Goal: Navigation & Orientation: Find specific page/section

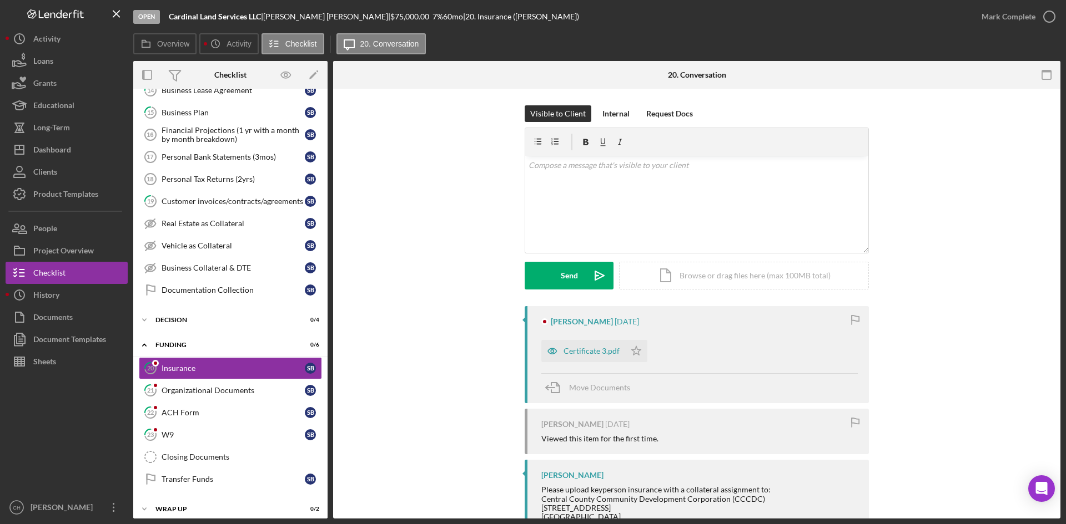
scroll to position [425, 0]
click at [55, 296] on div "History" at bounding box center [46, 296] width 26 height 25
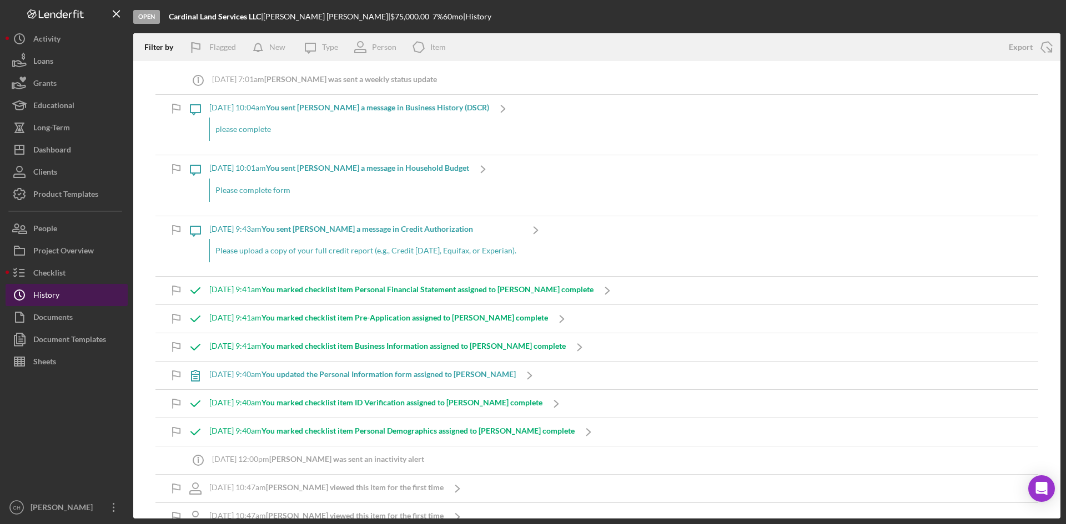
click at [55, 296] on div "History" at bounding box center [46, 296] width 26 height 25
click at [55, 297] on div "History" at bounding box center [46, 296] width 26 height 25
click at [47, 272] on div "Checklist" at bounding box center [49, 274] width 32 height 25
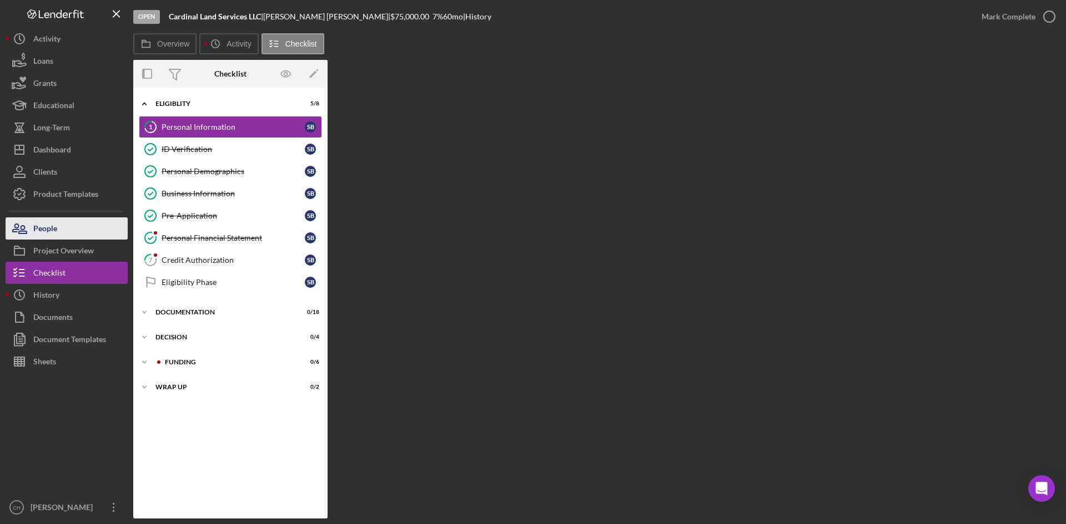
click at [63, 223] on button "People" at bounding box center [67, 229] width 122 height 22
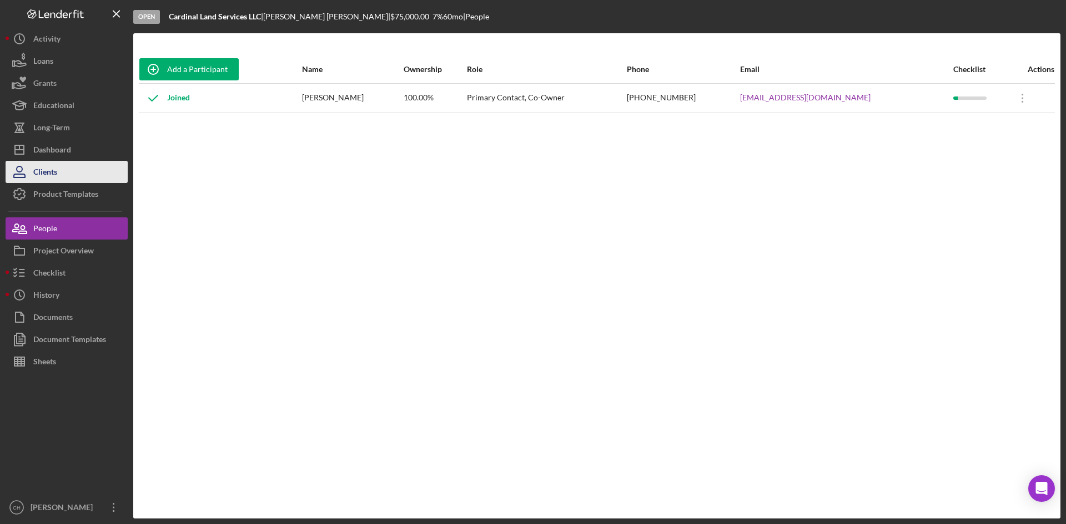
click at [78, 171] on button "Clients" at bounding box center [67, 172] width 122 height 22
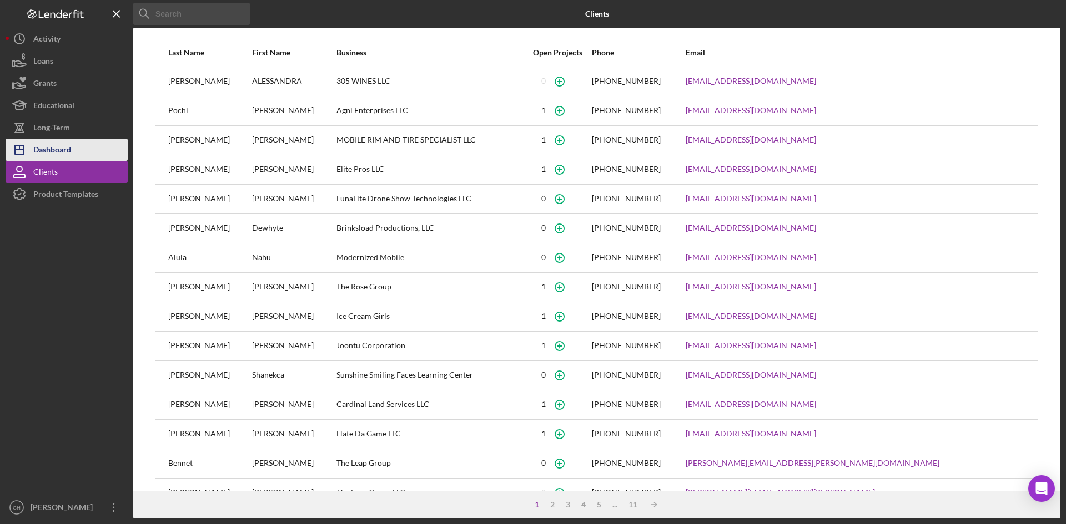
click at [74, 146] on button "Icon/Dashboard Dashboard" at bounding box center [67, 150] width 122 height 22
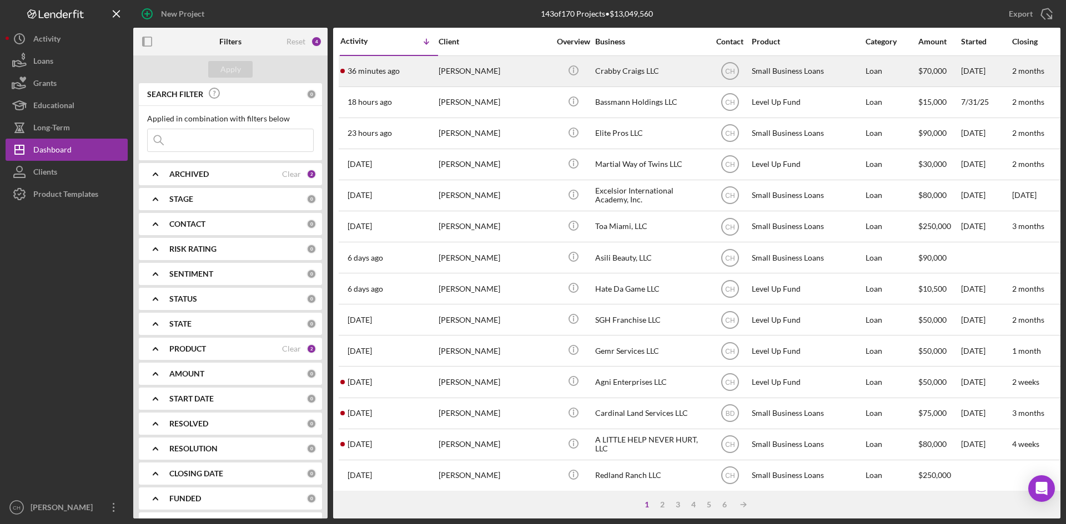
click at [529, 73] on div "[PERSON_NAME]" at bounding box center [493, 71] width 111 height 29
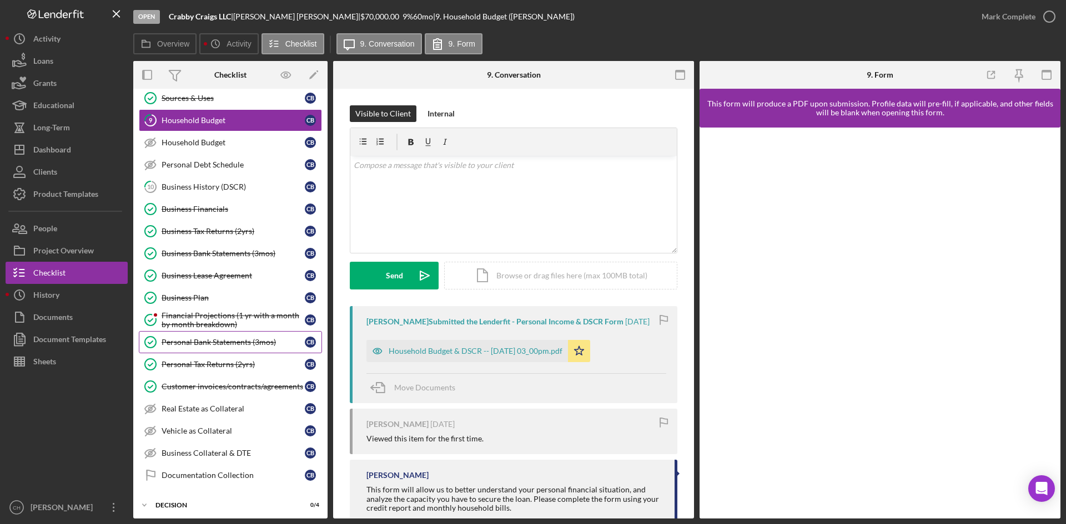
scroll to position [55, 0]
click at [210, 321] on div "Financial Projections (1 yr with a month by month breakdown)" at bounding box center [233, 320] width 143 height 18
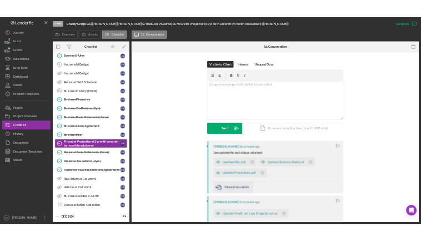
scroll to position [166, 0]
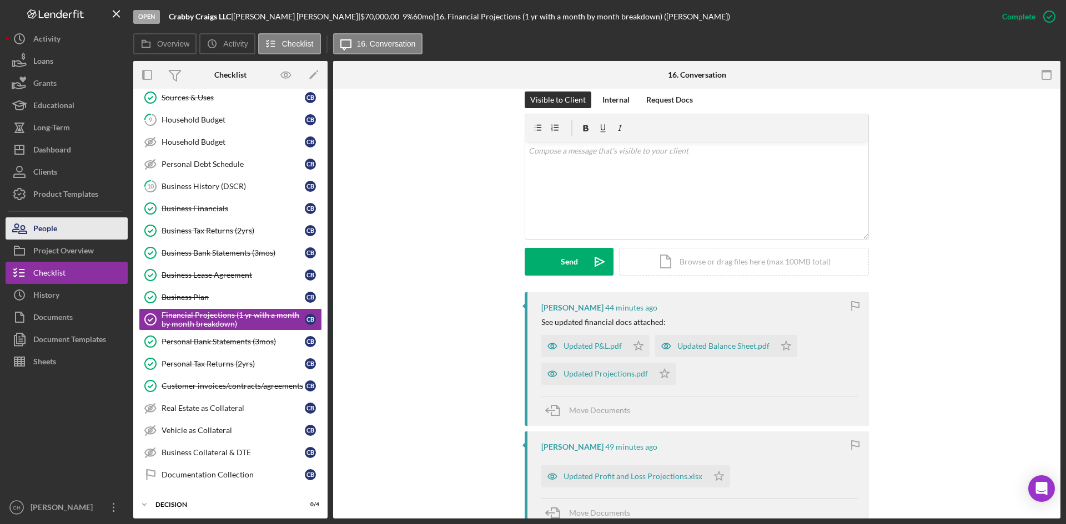
click at [76, 228] on button "People" at bounding box center [67, 229] width 122 height 22
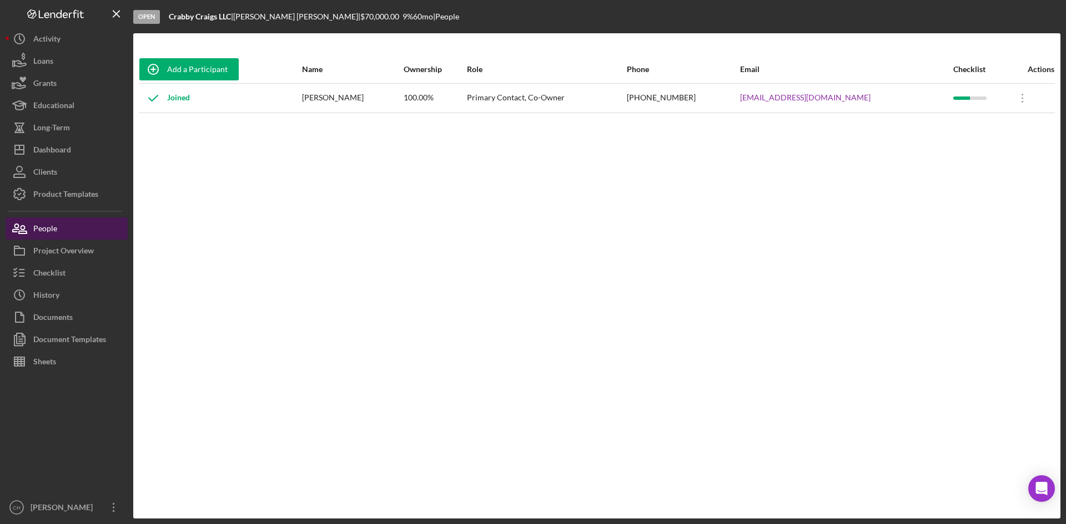
click at [73, 227] on button "People" at bounding box center [67, 229] width 122 height 22
click at [48, 227] on div "People" at bounding box center [45, 230] width 24 height 25
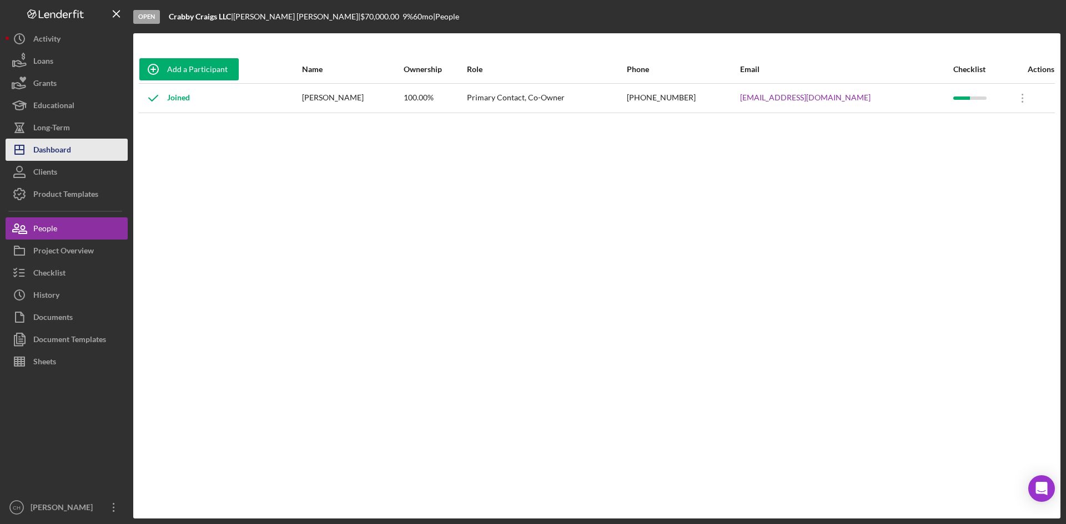
click at [75, 148] on button "Icon/Dashboard Dashboard" at bounding box center [67, 150] width 122 height 22
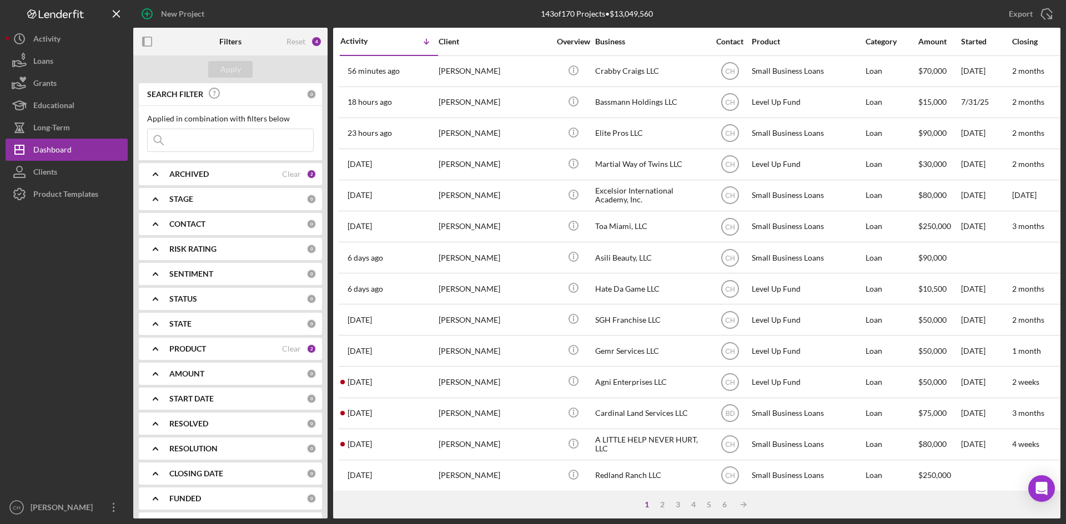
click at [215, 175] on div "ARCHIVED" at bounding box center [225, 174] width 113 height 9
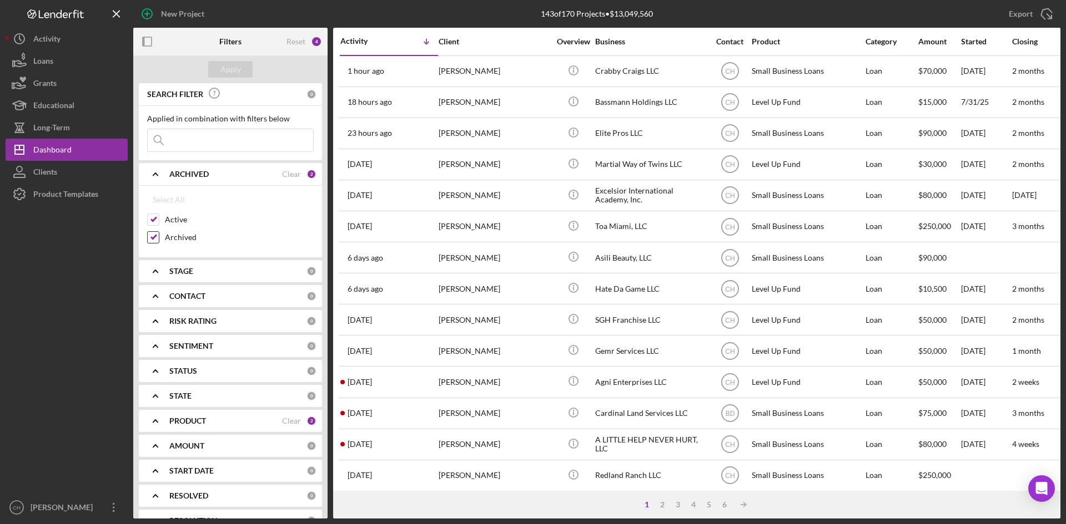
click at [154, 235] on input "Archived" at bounding box center [153, 237] width 11 height 11
checkbox input "false"
click at [64, 147] on div "Dashboard" at bounding box center [52, 151] width 38 height 25
click at [92, 152] on button "Icon/Dashboard Dashboard" at bounding box center [67, 150] width 122 height 22
click at [87, 152] on button "Icon/Dashboard Dashboard" at bounding box center [67, 150] width 122 height 22
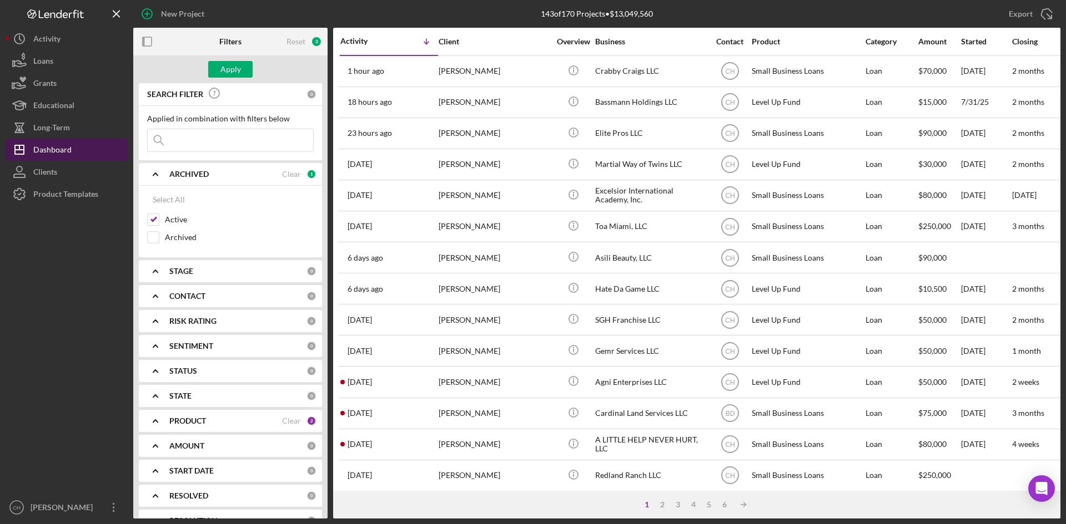
click at [87, 152] on button "Icon/Dashboard Dashboard" at bounding box center [67, 150] width 122 height 22
click at [84, 152] on button "Icon/Dashboard Dashboard" at bounding box center [67, 150] width 122 height 22
click at [73, 145] on button "Icon/Dashboard Dashboard" at bounding box center [67, 150] width 122 height 22
click at [69, 166] on button "Clients" at bounding box center [67, 172] width 122 height 22
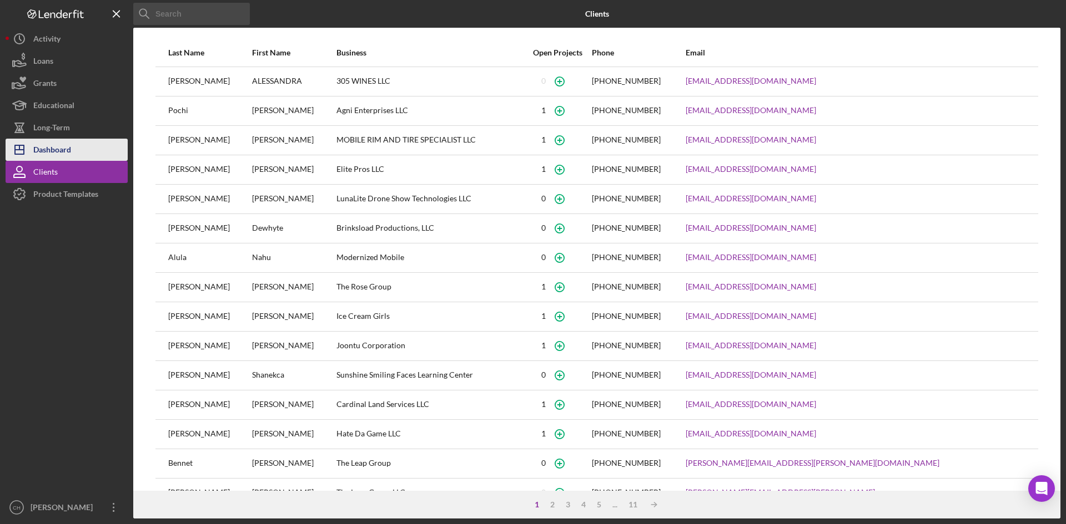
click at [75, 149] on button "Icon/Dashboard Dashboard" at bounding box center [67, 150] width 122 height 22
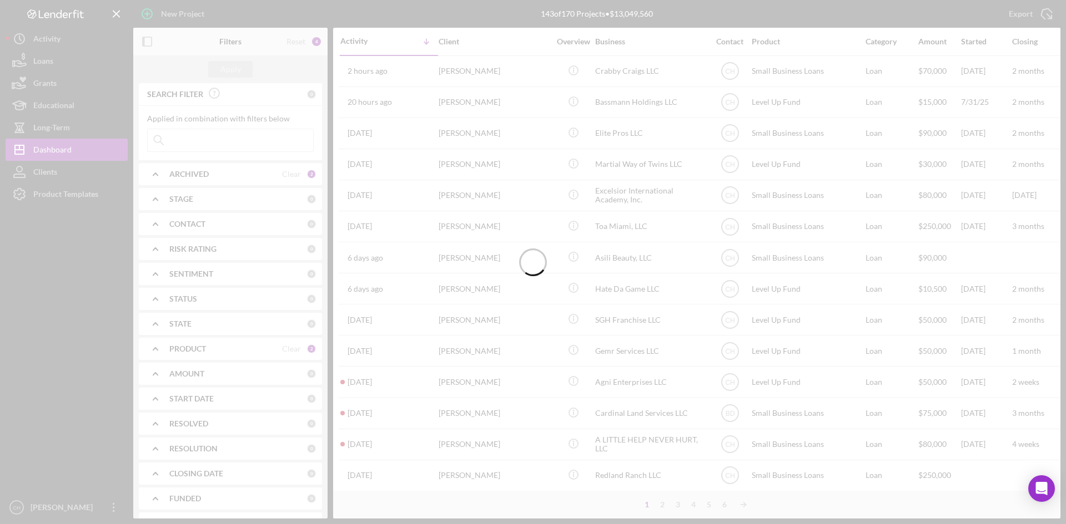
click at [85, 128] on div at bounding box center [533, 262] width 1066 height 524
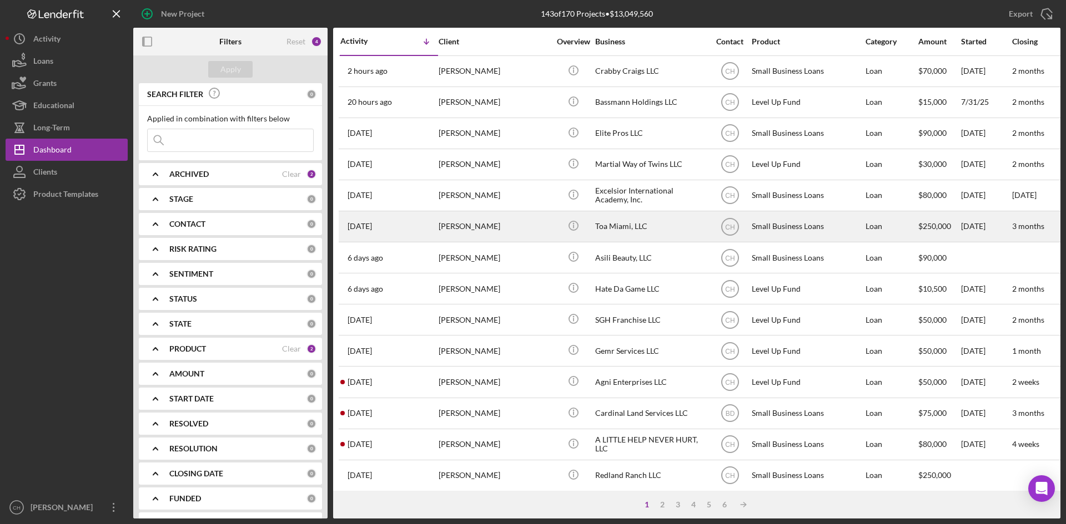
click at [464, 225] on div "[PERSON_NAME]" at bounding box center [493, 226] width 111 height 29
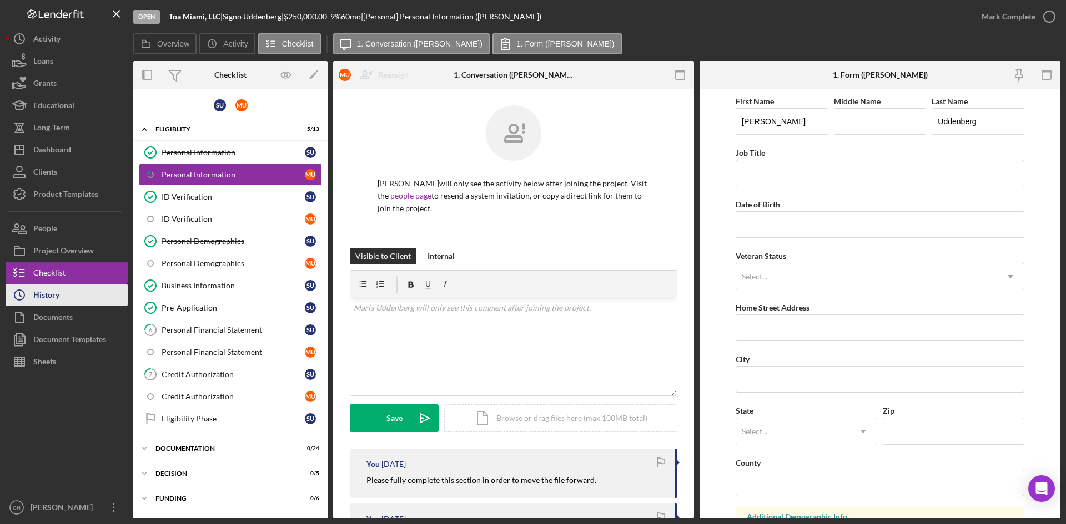
click at [77, 287] on button "Icon/History History" at bounding box center [67, 295] width 122 height 22
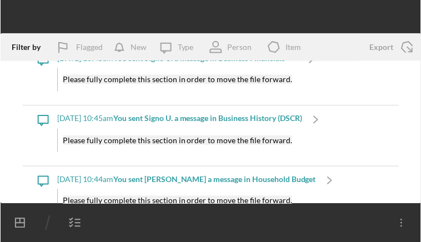
scroll to position [666, 0]
